Goal: Navigation & Orientation: Find specific page/section

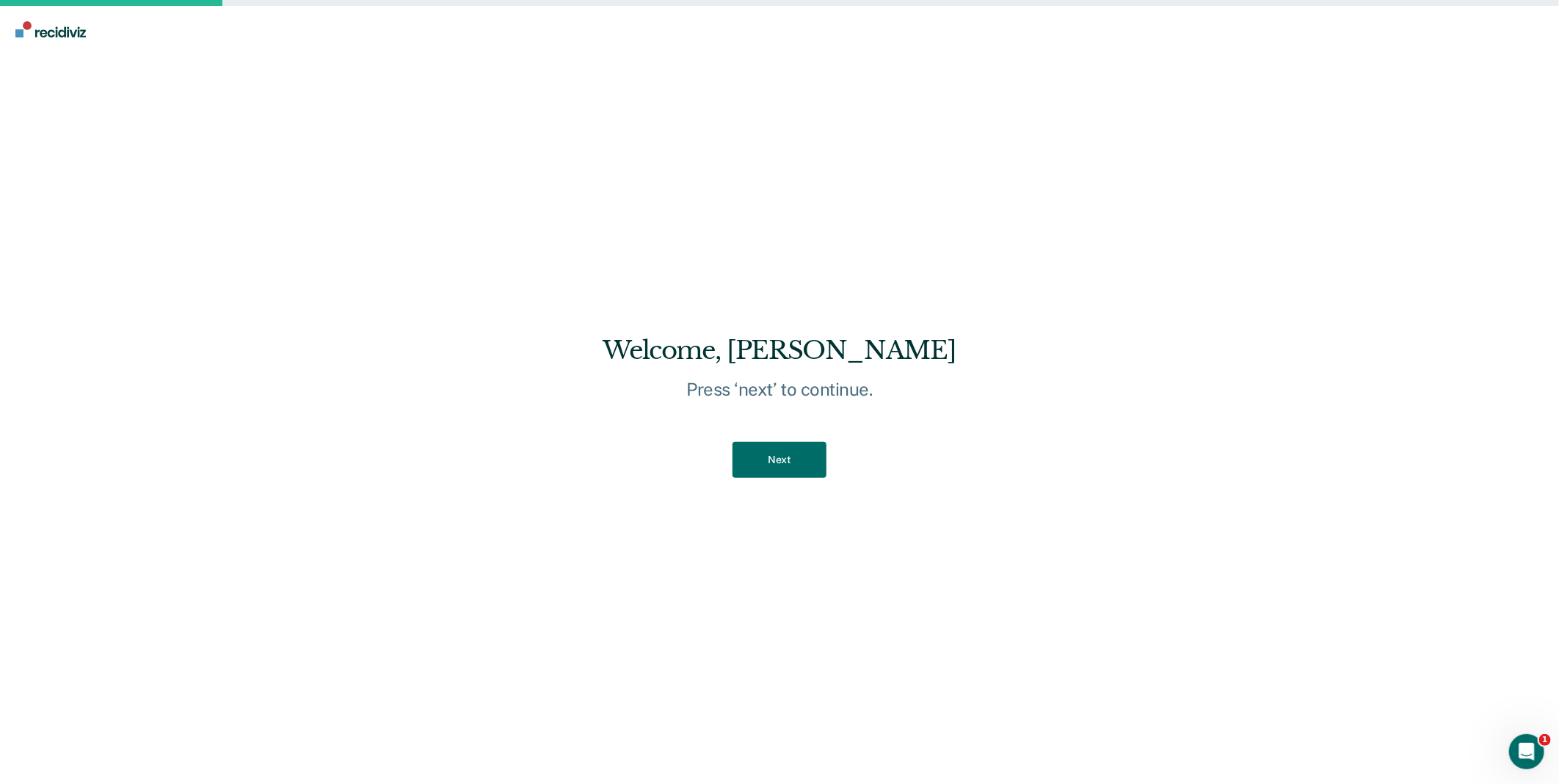
click at [782, 479] on div "Next" at bounding box center [779, 460] width 353 height 83
click at [783, 476] on button "Next" at bounding box center [779, 459] width 93 height 36
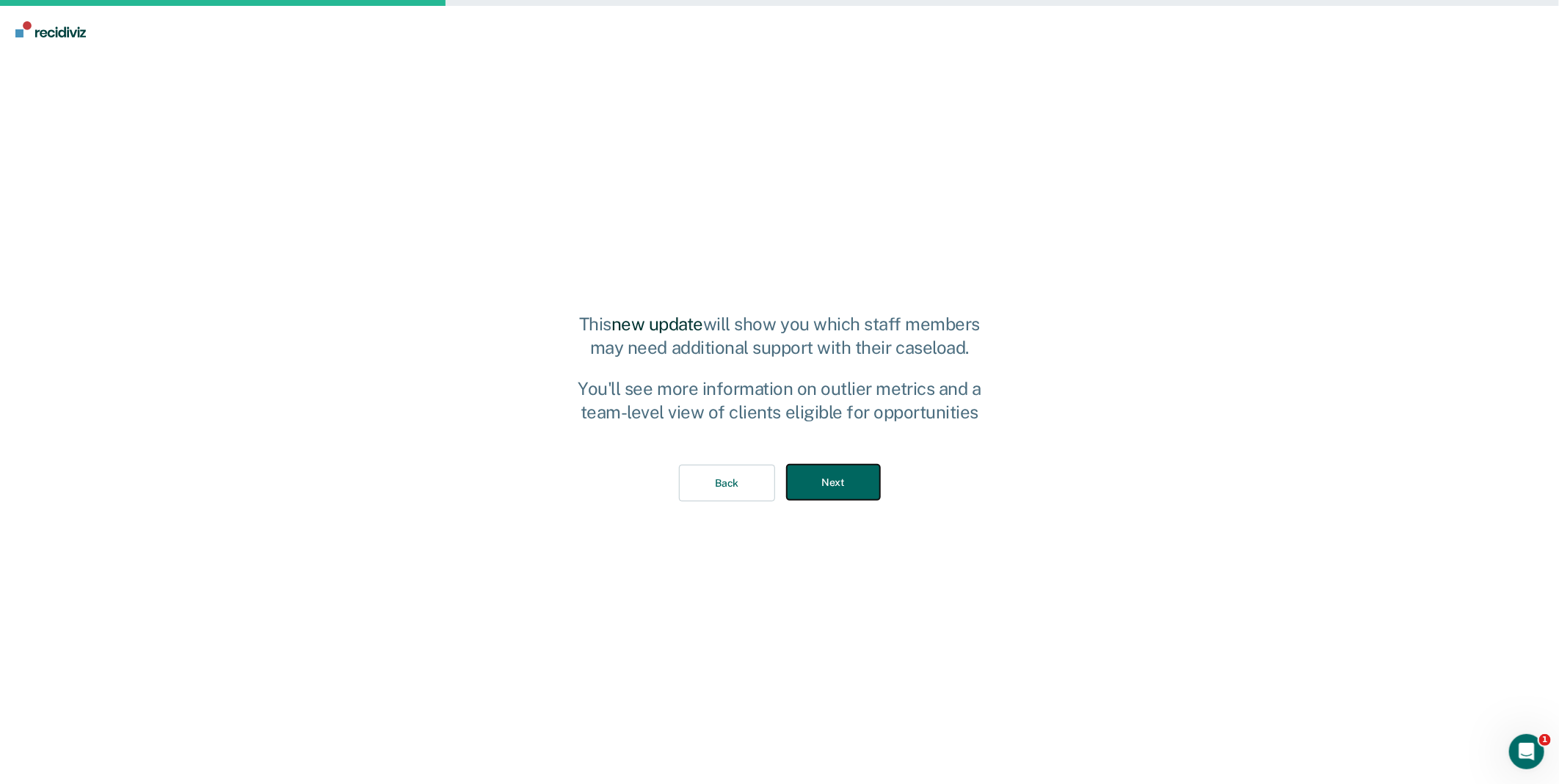
click at [838, 487] on button "Next" at bounding box center [833, 482] width 93 height 36
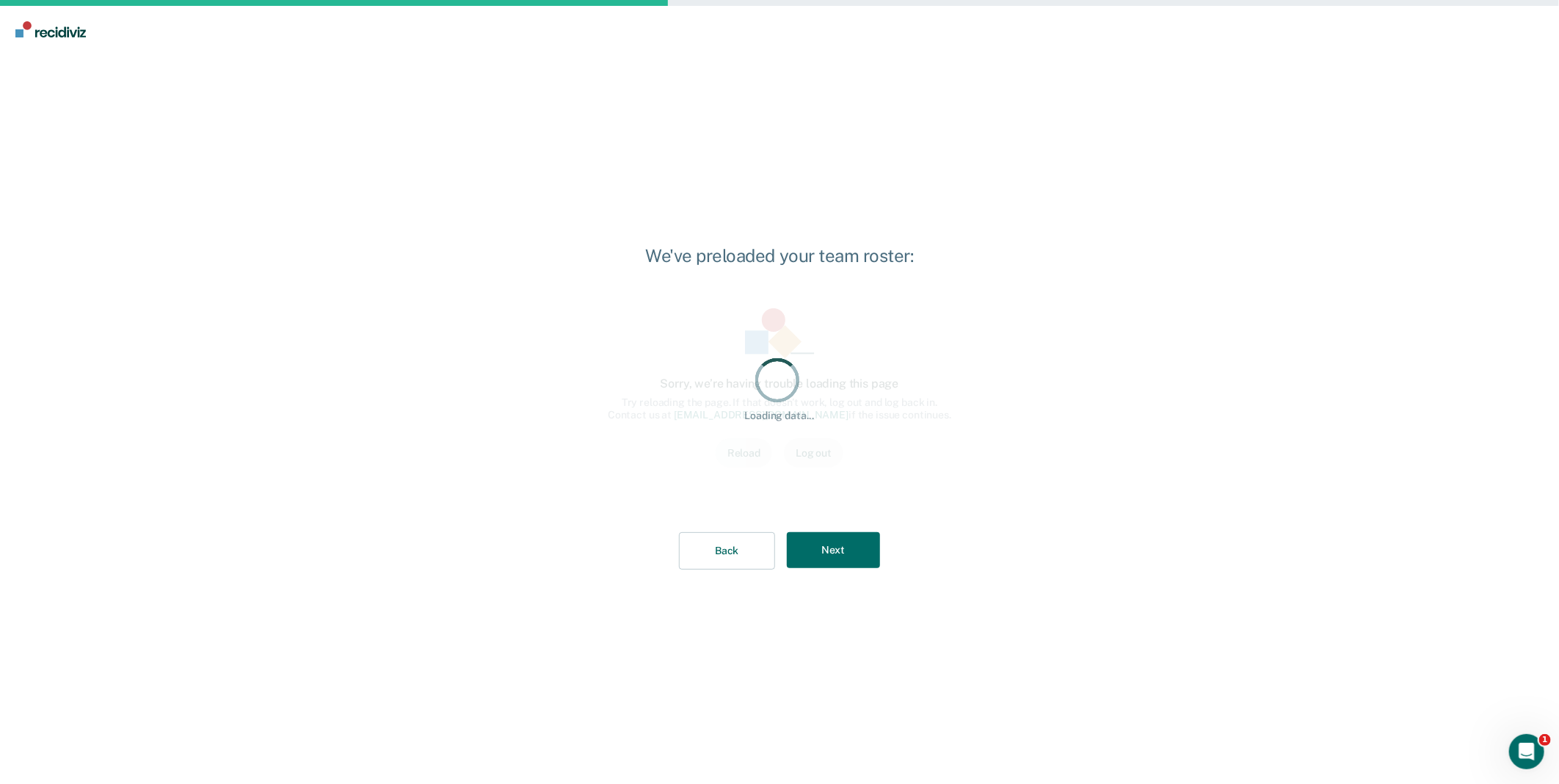
click at [839, 494] on div "Loading data... Loading data... Sorry, we’re having trouble loading this page T…" at bounding box center [780, 397] width 391 height 225
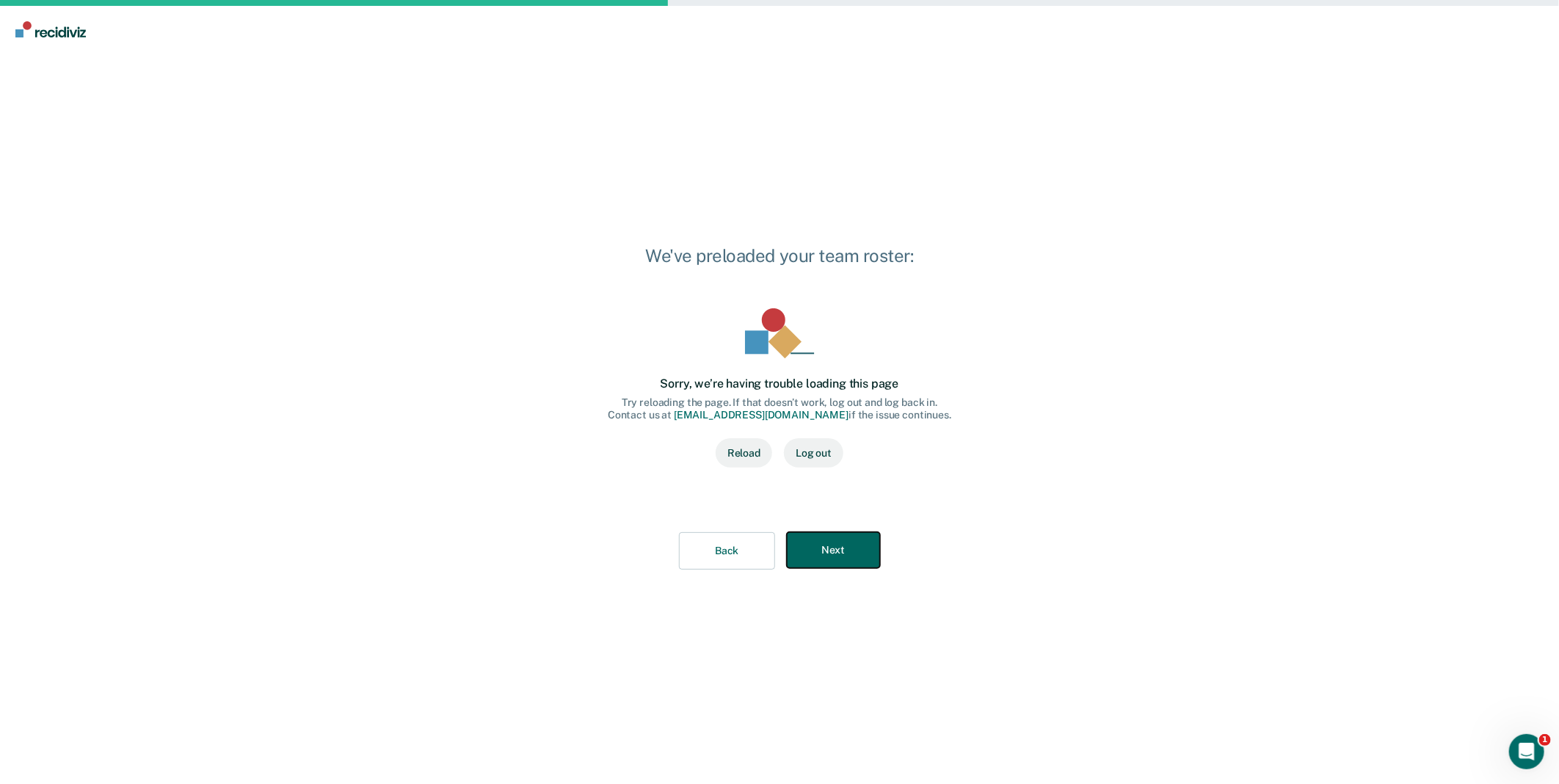
click at [860, 546] on button "Next" at bounding box center [833, 550] width 93 height 36
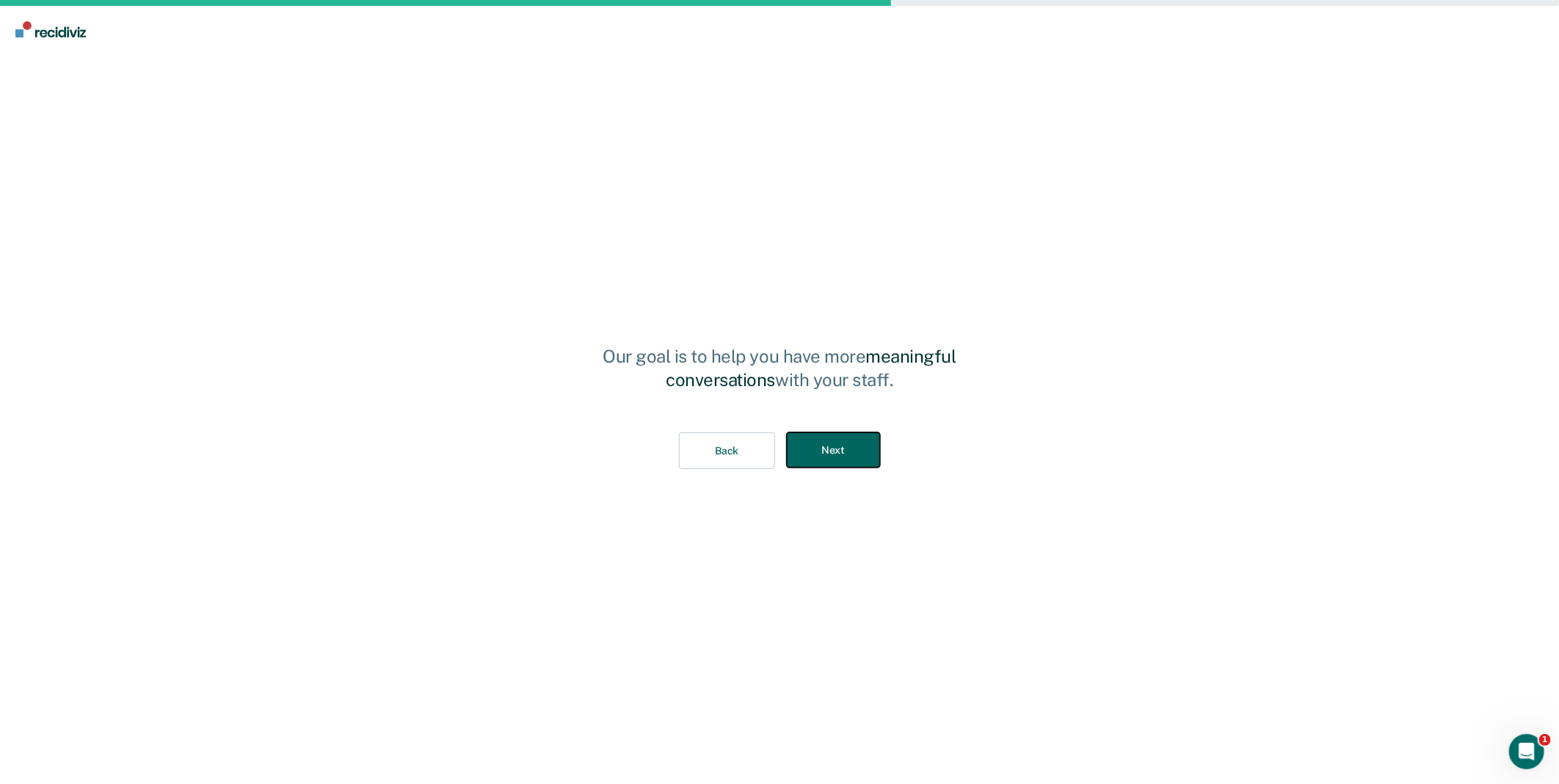
click at [840, 457] on button "Next" at bounding box center [833, 449] width 93 height 36
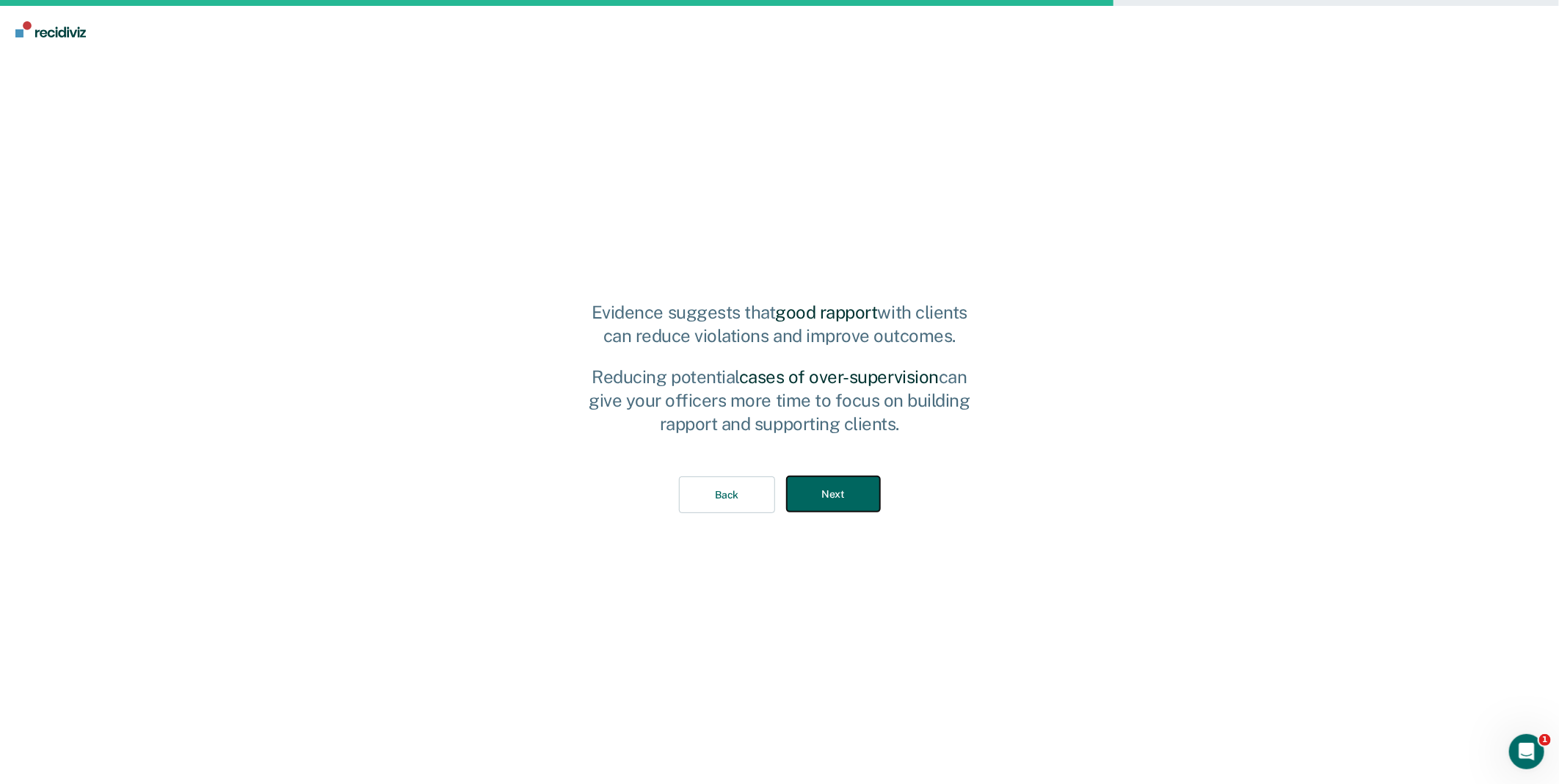
click at [861, 495] on button "Next" at bounding box center [833, 494] width 93 height 36
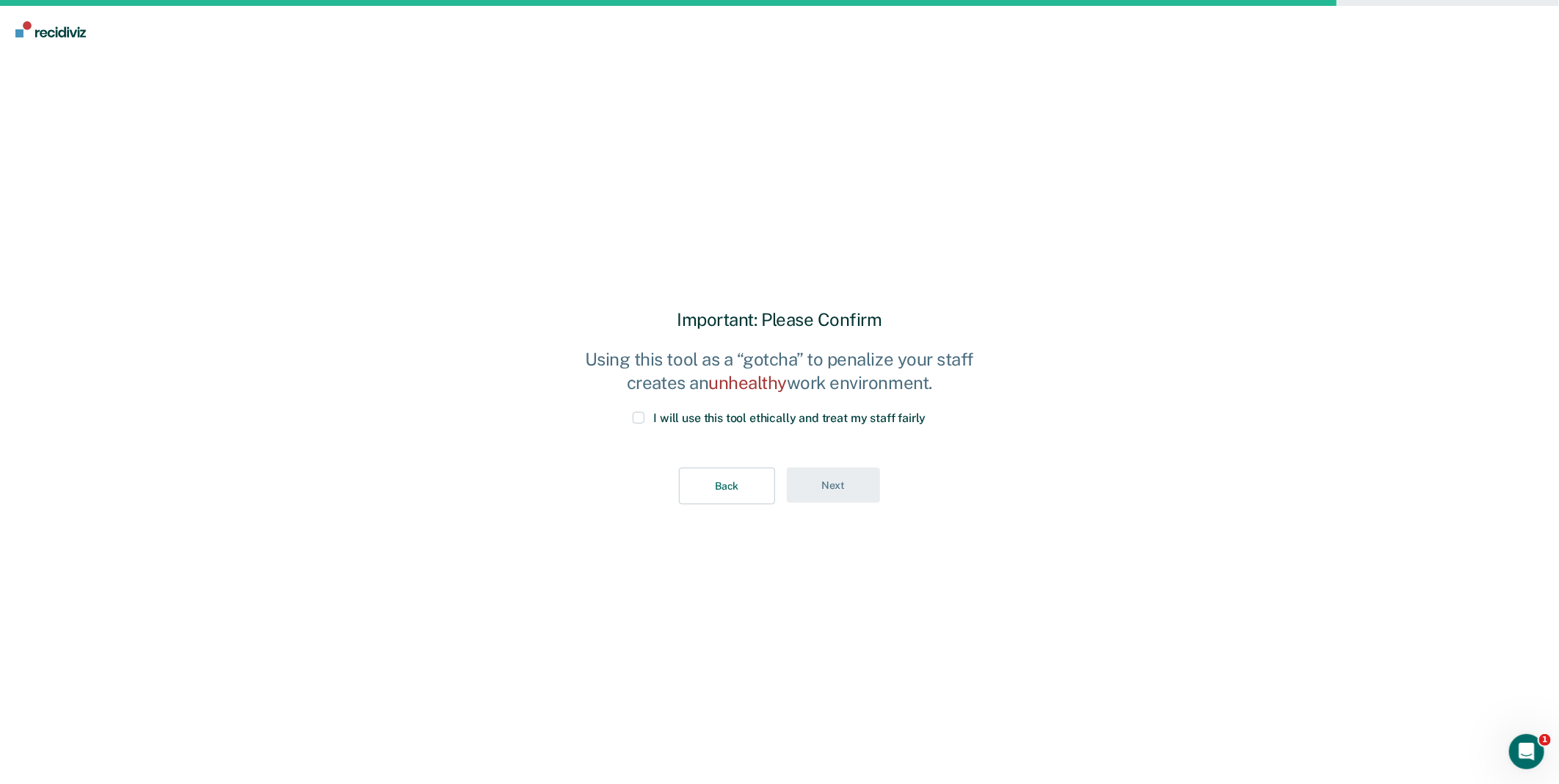
click at [650, 425] on label "I will use this tool ethically and treat my staff fairly" at bounding box center [779, 418] width 293 height 14
click at [926, 412] on input "I will use this tool ethically and treat my staff fairly" at bounding box center [926, 412] width 0 height 0
click at [794, 482] on button "Next" at bounding box center [833, 485] width 93 height 36
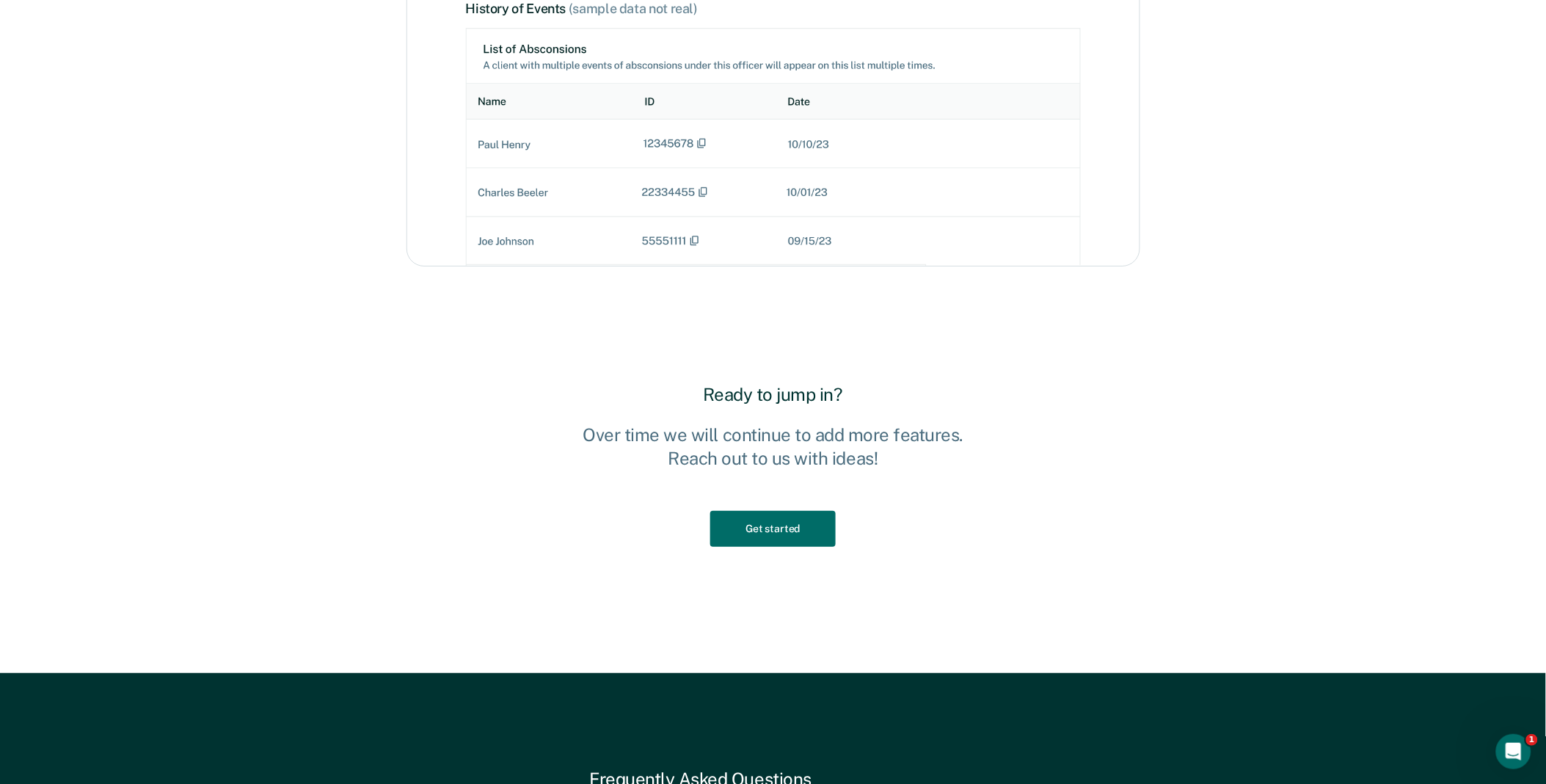
scroll to position [2200, 0]
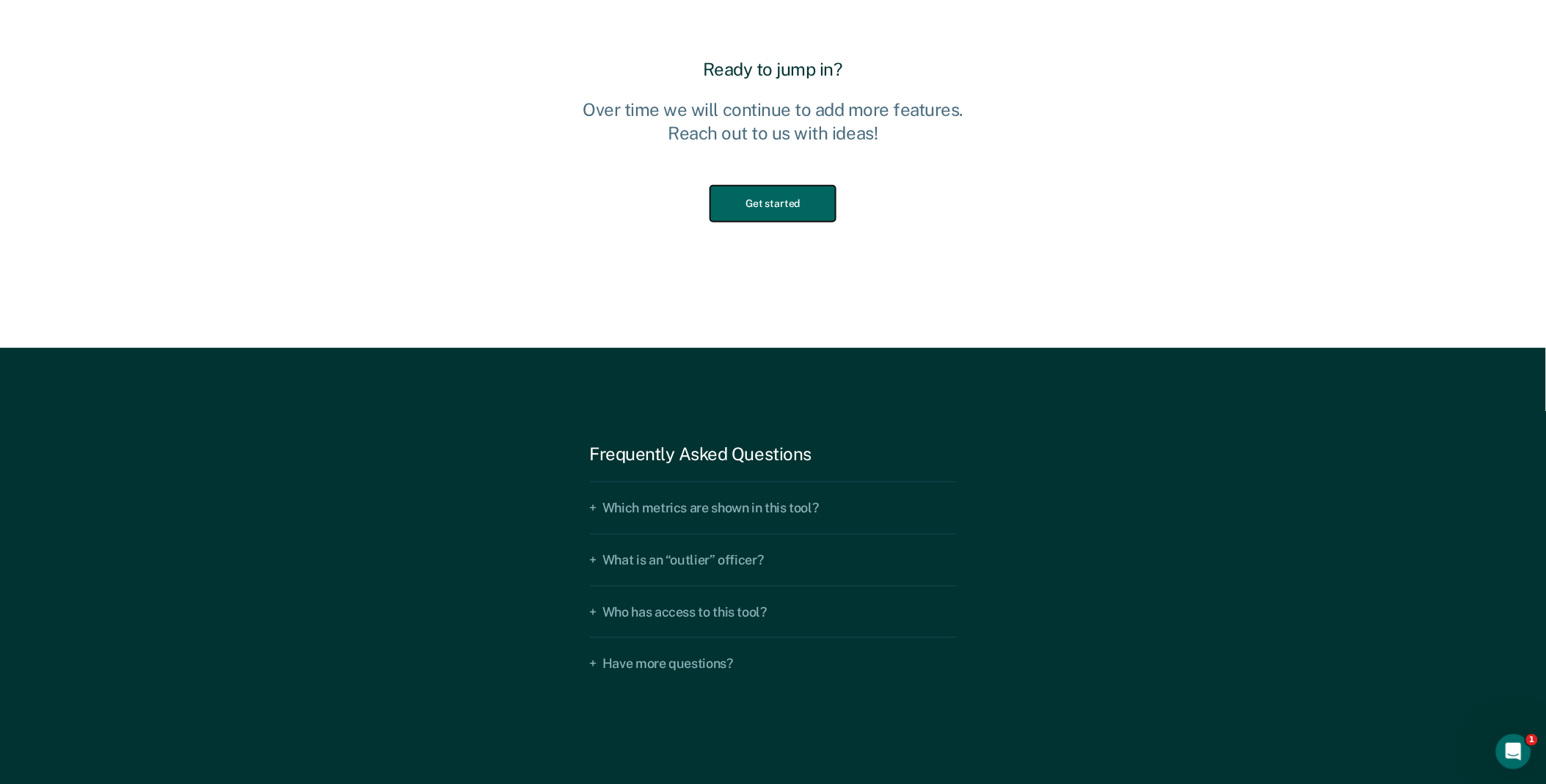
click at [764, 210] on button "Get started" at bounding box center [772, 203] width 125 height 36
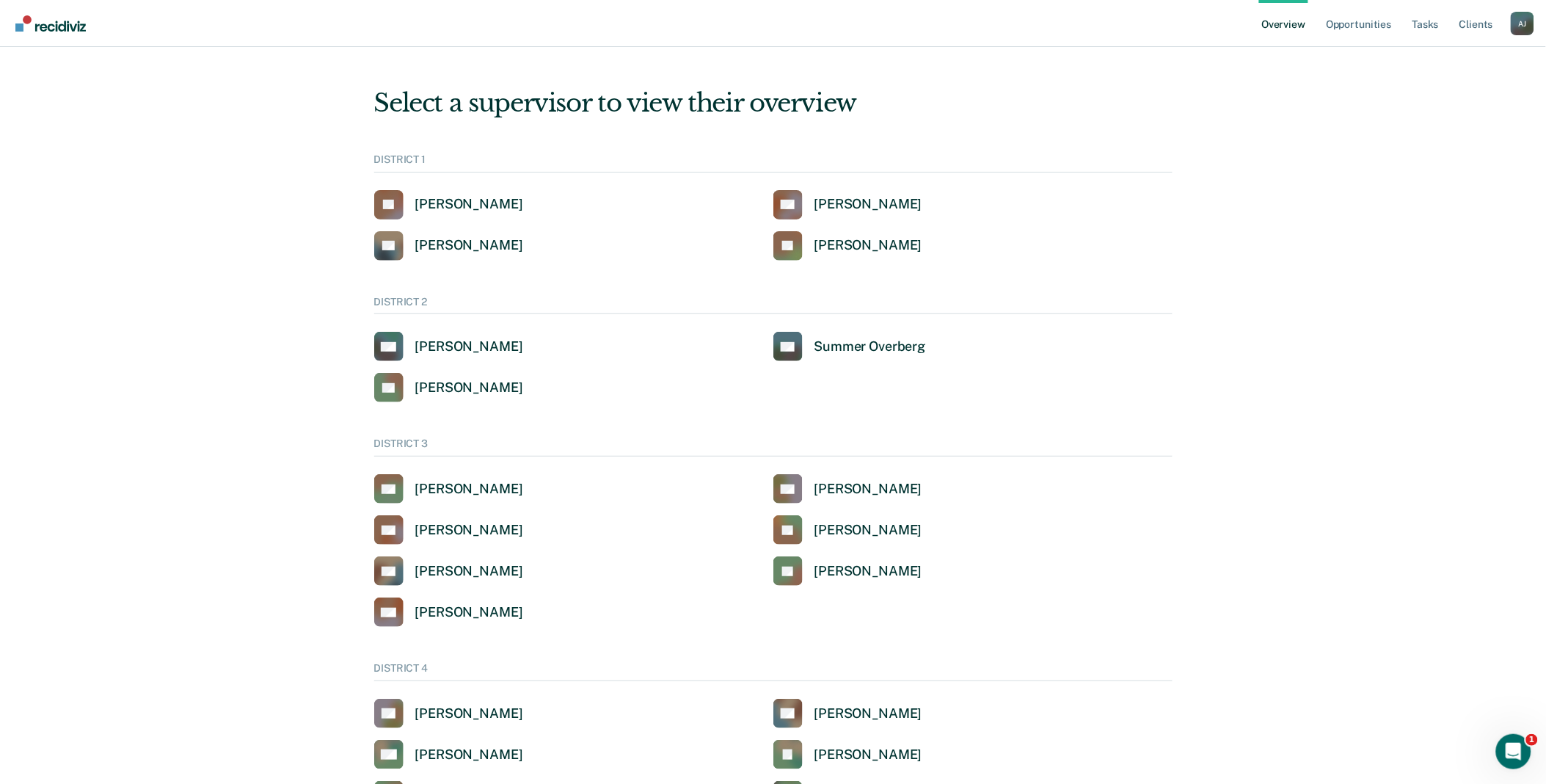
click at [1509, 25] on ul "Overview Opportunities Tasks Client s" at bounding box center [1385, 23] width 252 height 47
click at [1519, 33] on div "A J" at bounding box center [1522, 23] width 23 height 23
click at [1432, 90] on link "Go to Operations" at bounding box center [1464, 95] width 118 height 13
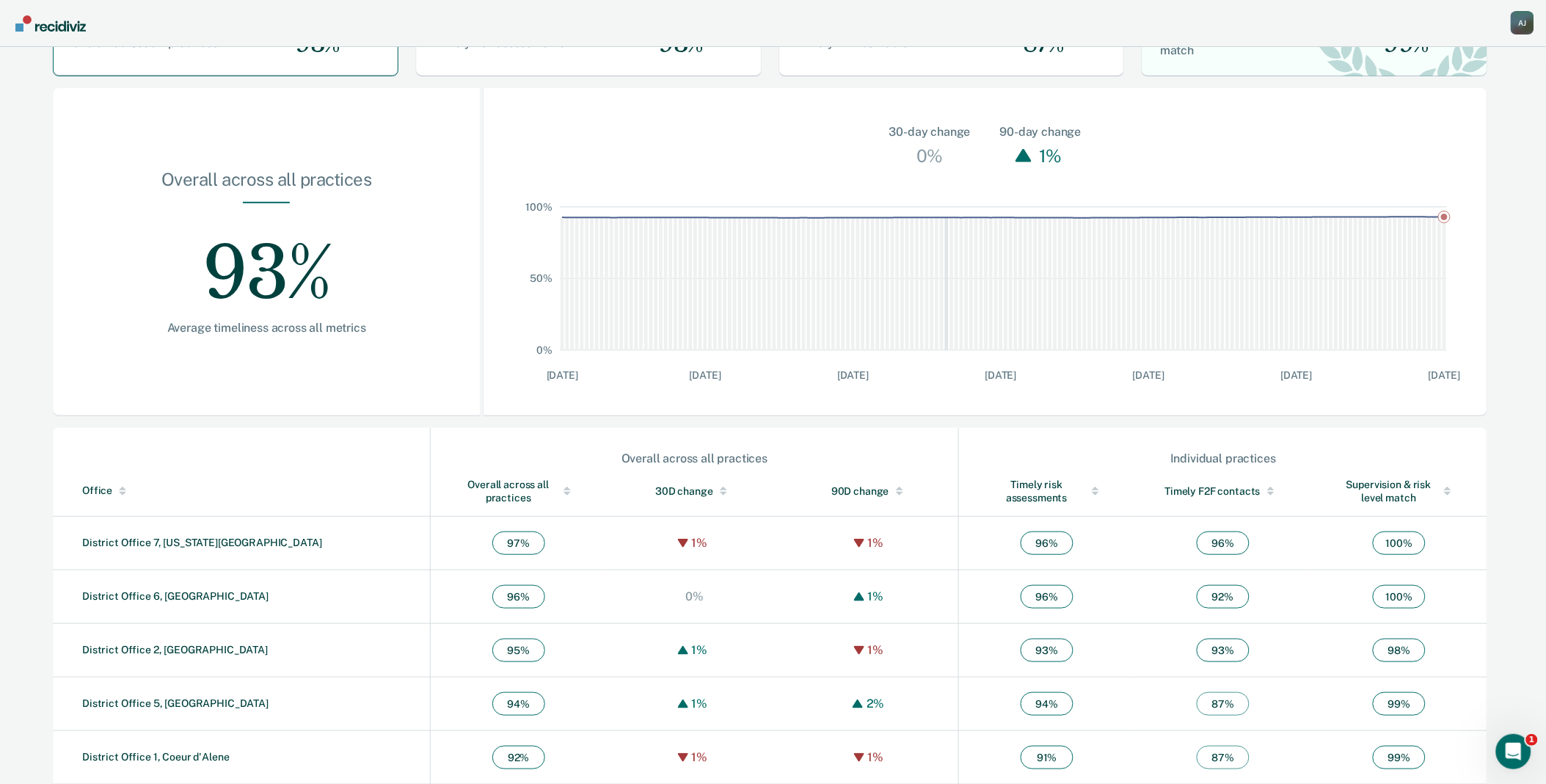
scroll to position [238, 0]
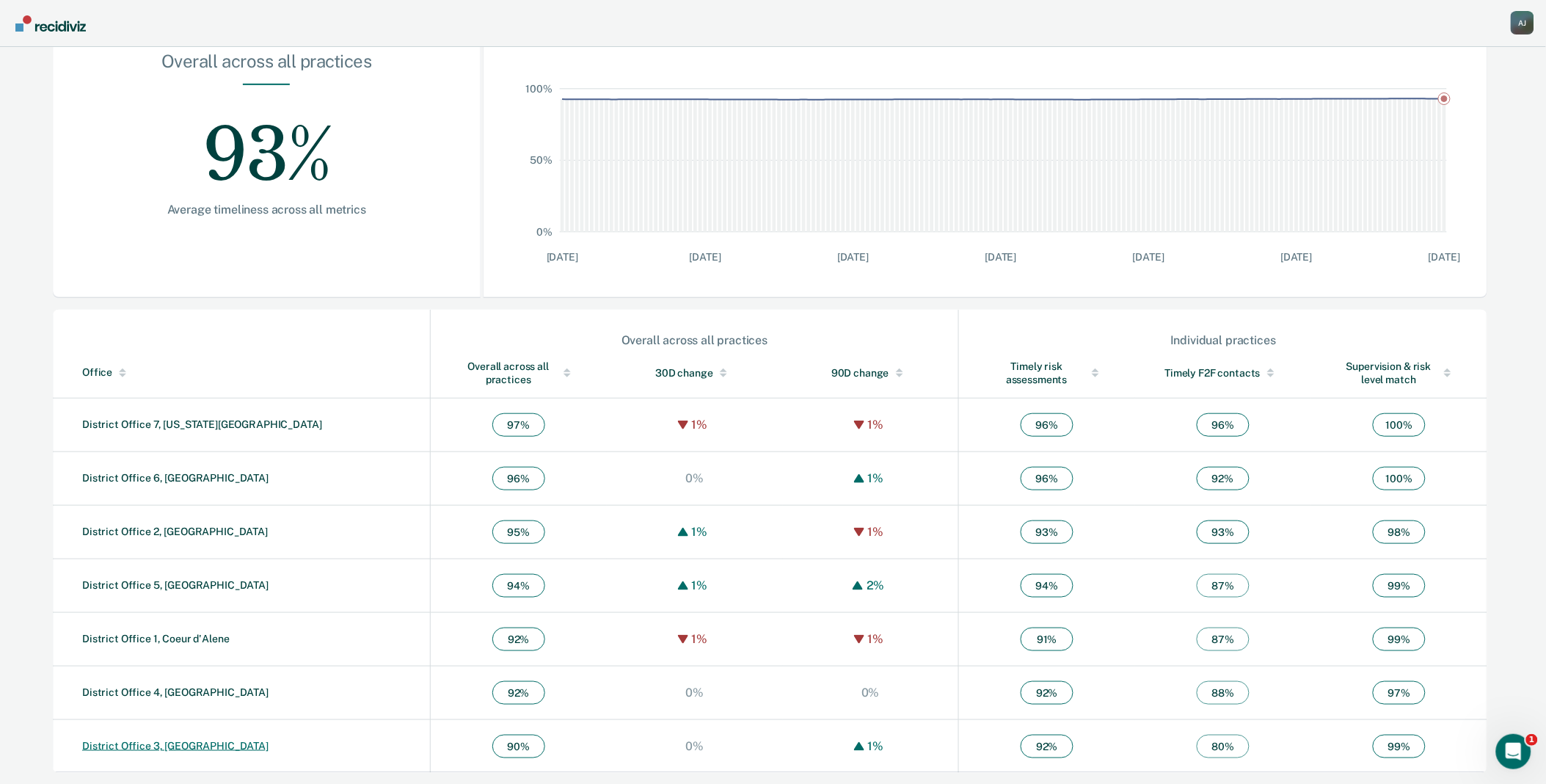
click at [178, 739] on link "District Office 3, [GEOGRAPHIC_DATA]" at bounding box center [175, 745] width 186 height 12
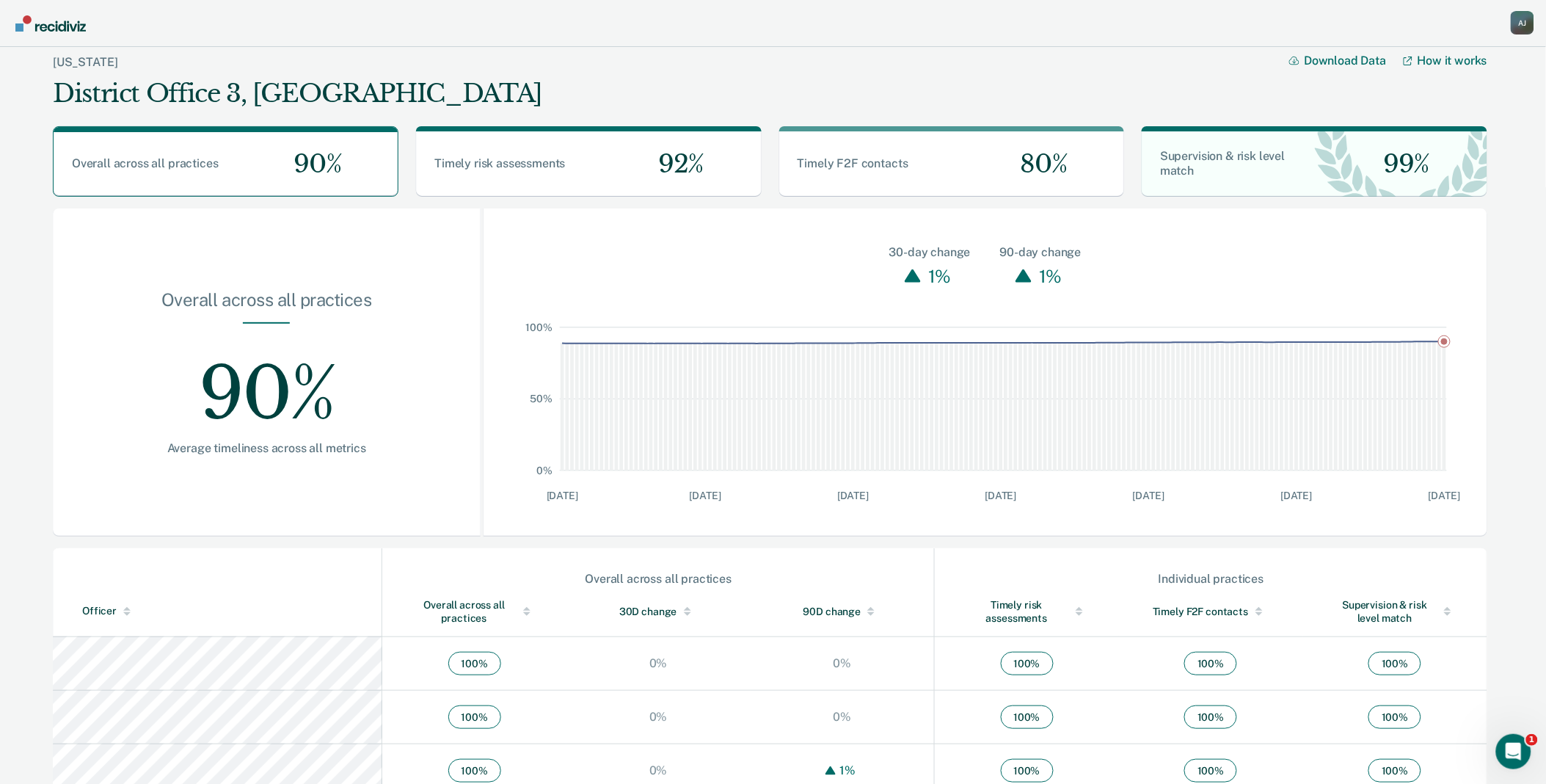
click at [524, 607] on div at bounding box center [527, 609] width 7 height 4
